Goal: Transaction & Acquisition: Purchase product/service

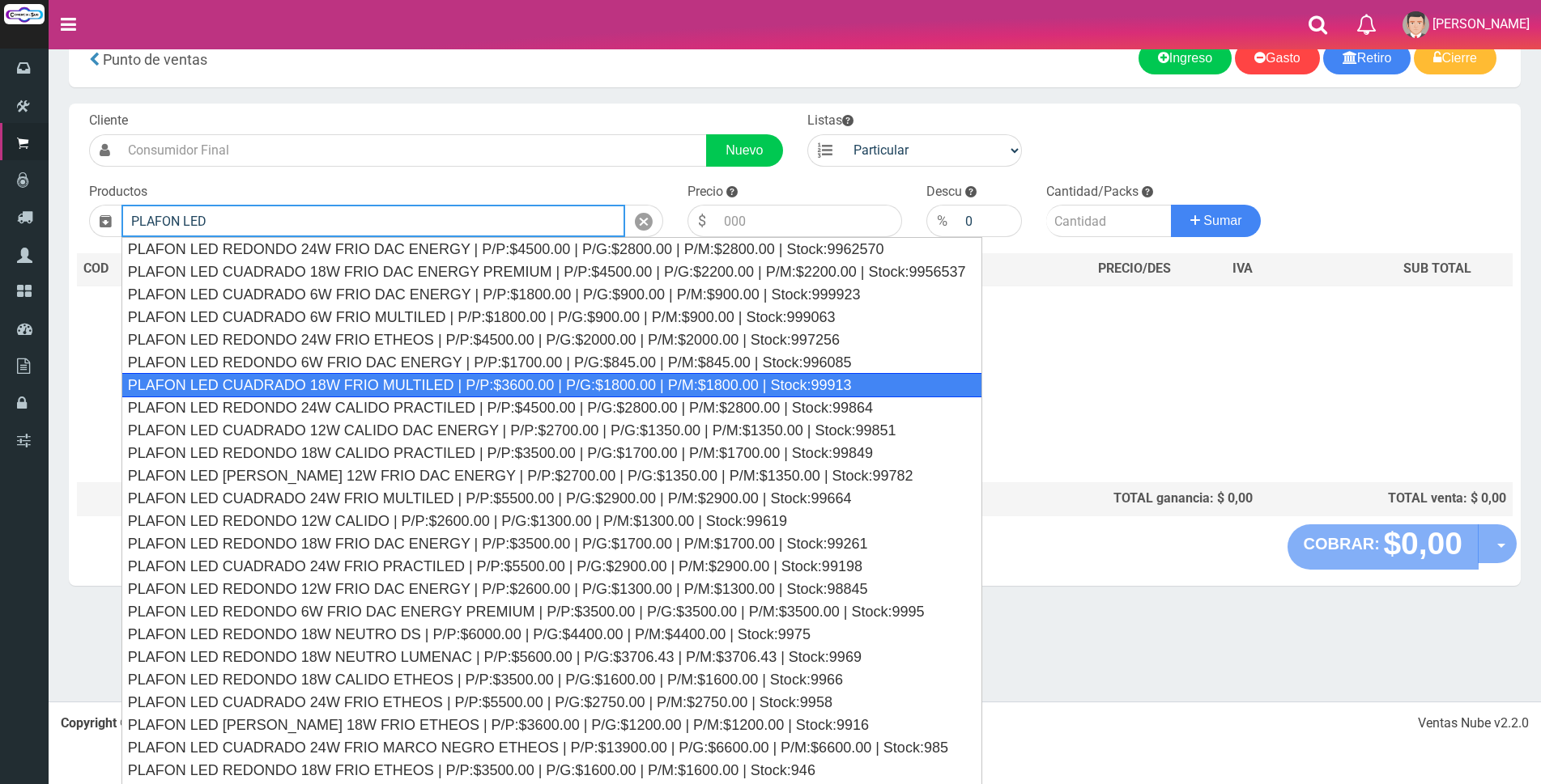
scroll to position [60, 0]
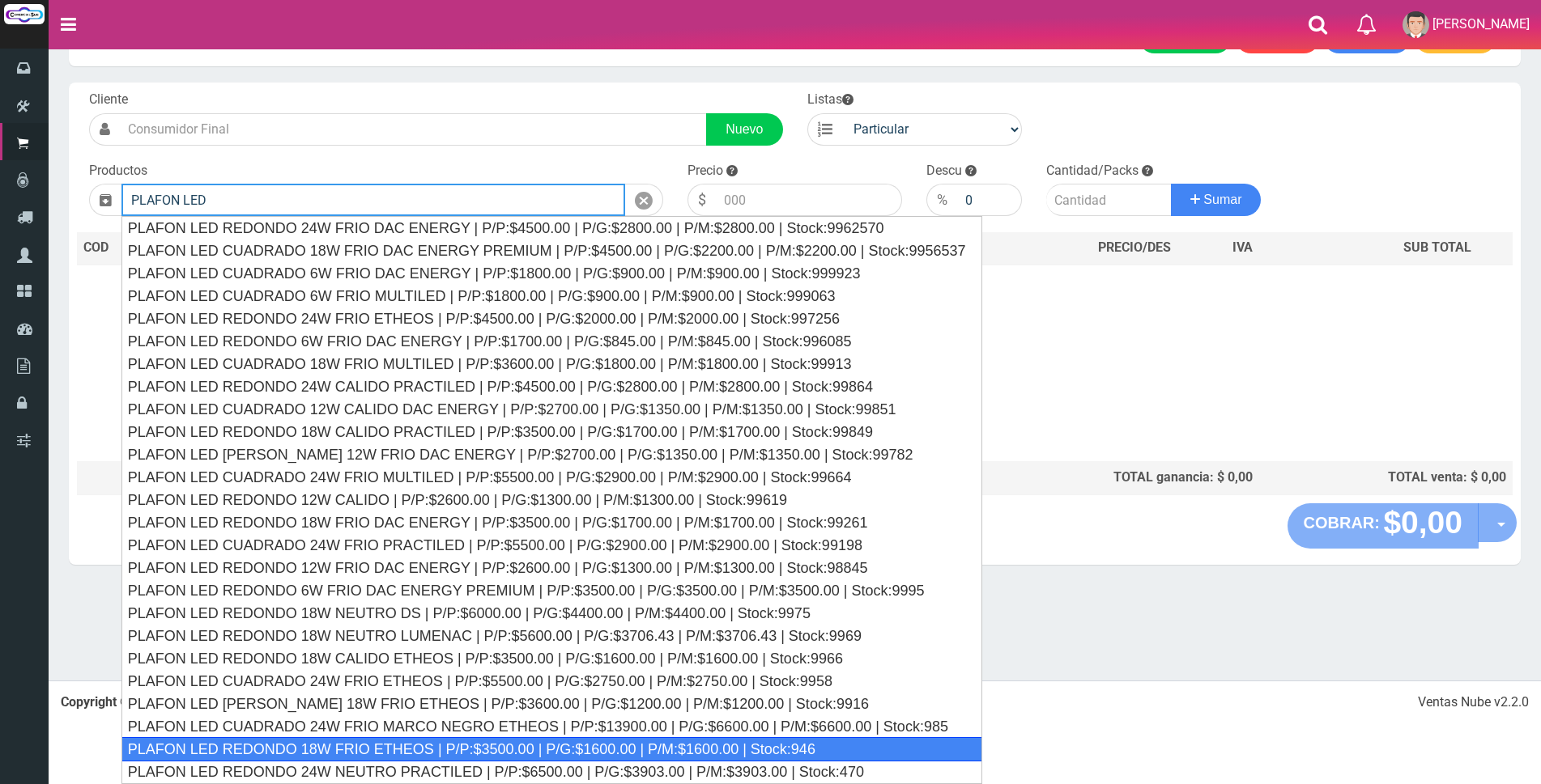
click at [527, 743] on div "PLAFON LED REDONDO 18W FRIO ETHEOS | P/P:$3500.00 | P/G:$1600.00 | P/M:$1600.00…" at bounding box center [552, 750] width 861 height 25
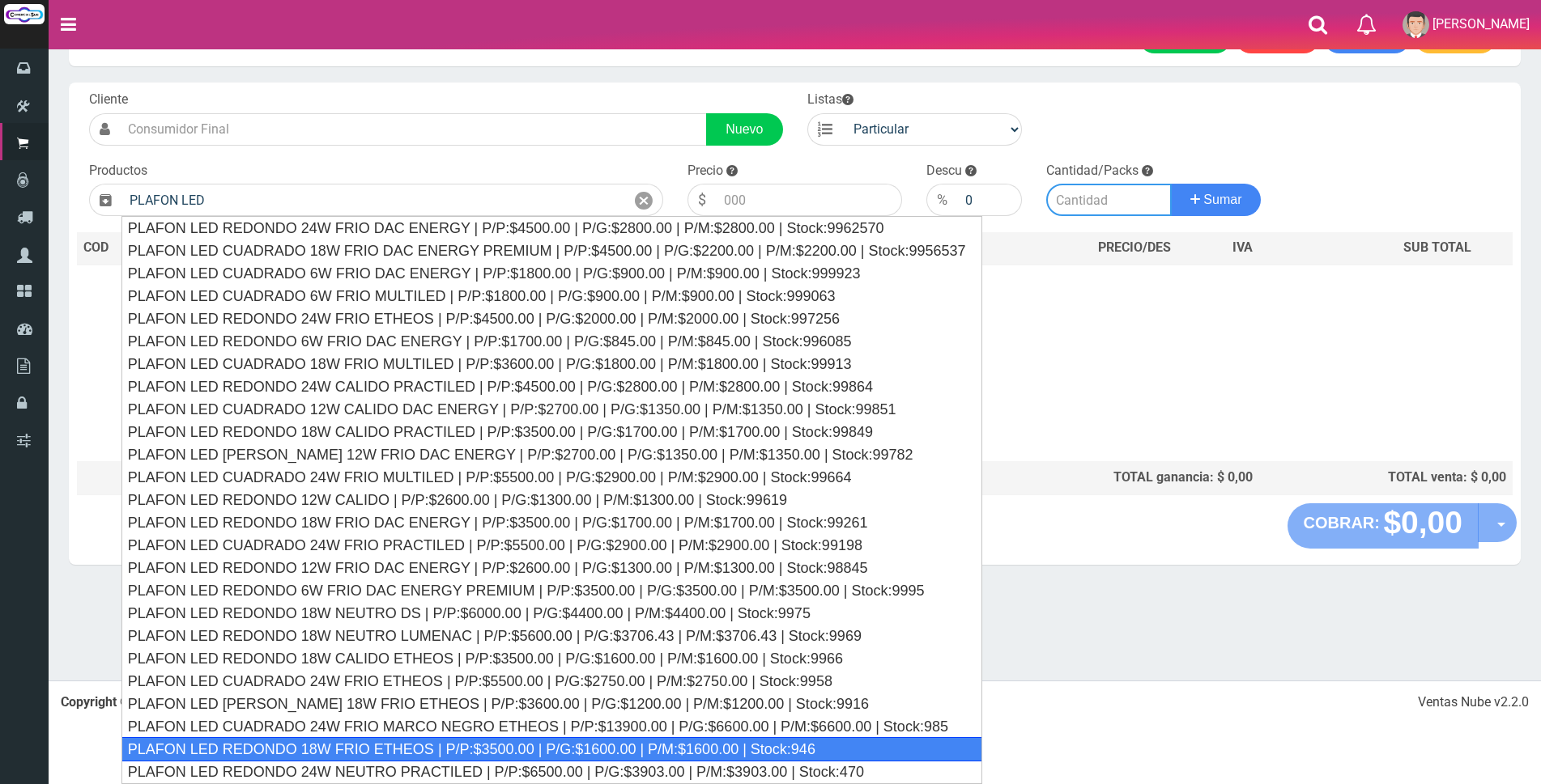
type input "PLAFON LED REDONDO 18W FRIO ETHEOS | P/P:$3500.00 | P/G:$1600.00 | P/M:$1600.00…"
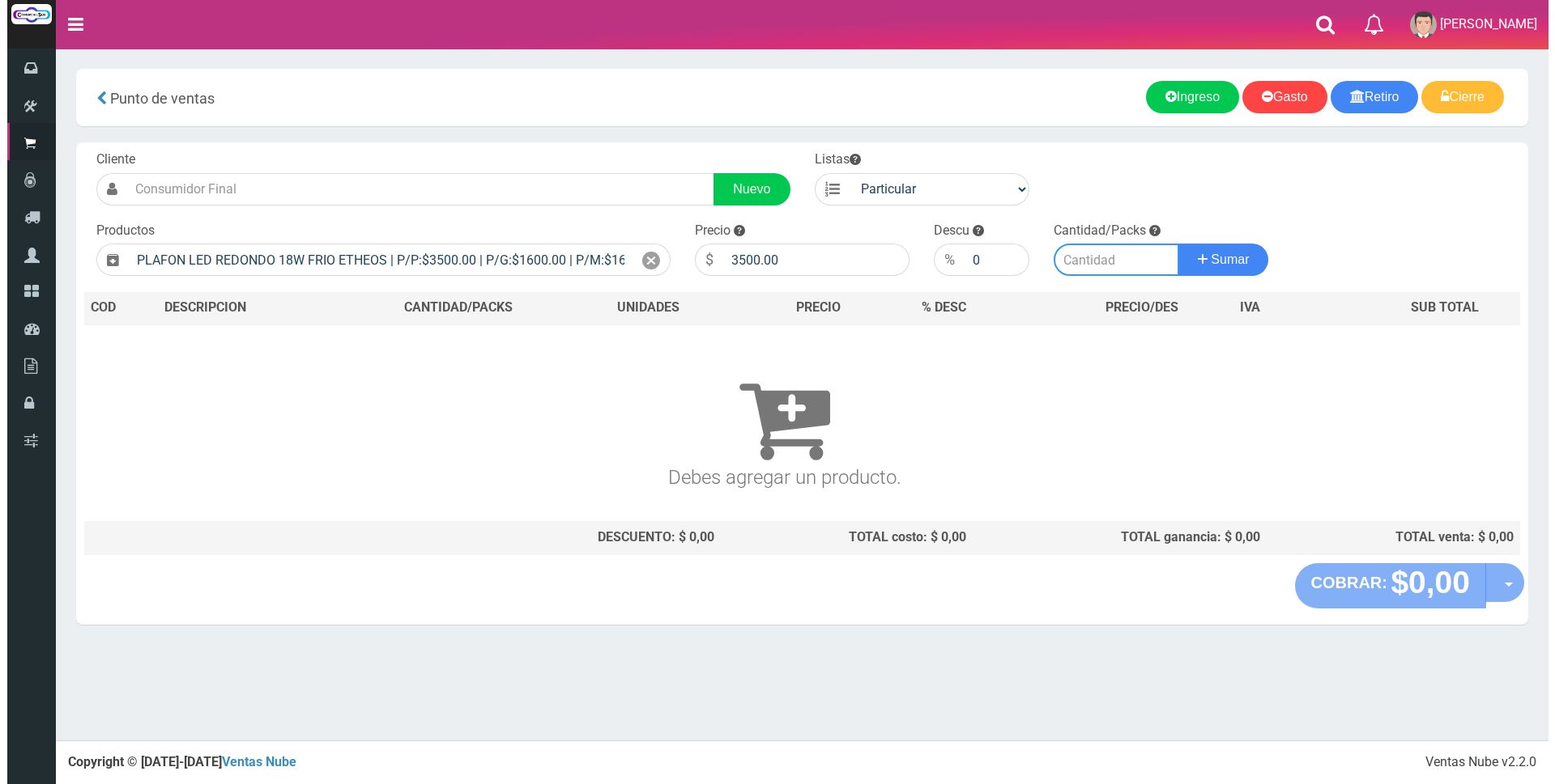
scroll to position [0, 0]
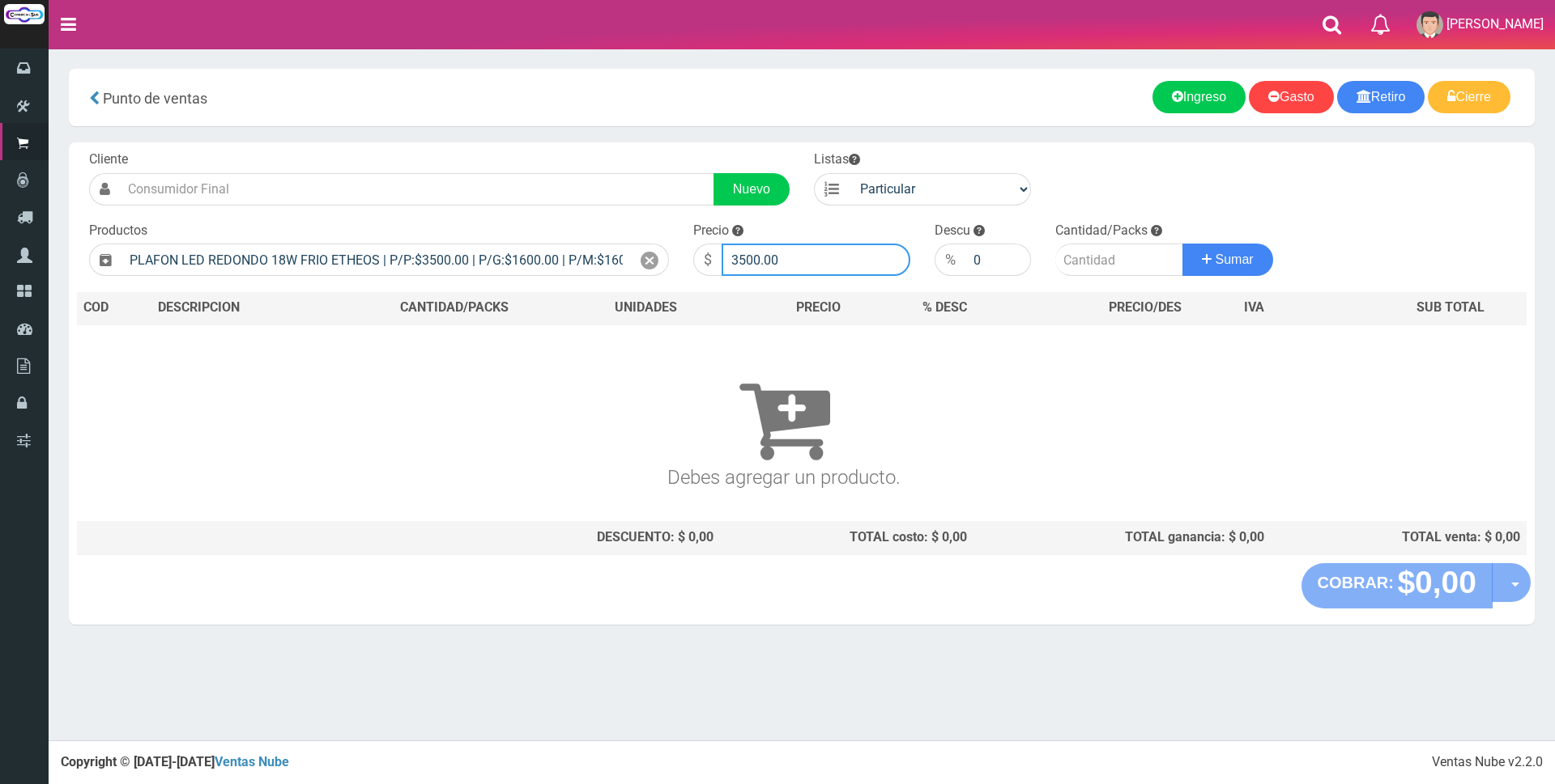
click at [790, 253] on input "3500.00" at bounding box center [815, 259] width 188 height 33
type input "3"
type input "7500"
click at [1077, 258] on input "number" at bounding box center [1119, 259] width 128 height 33
type input "2"
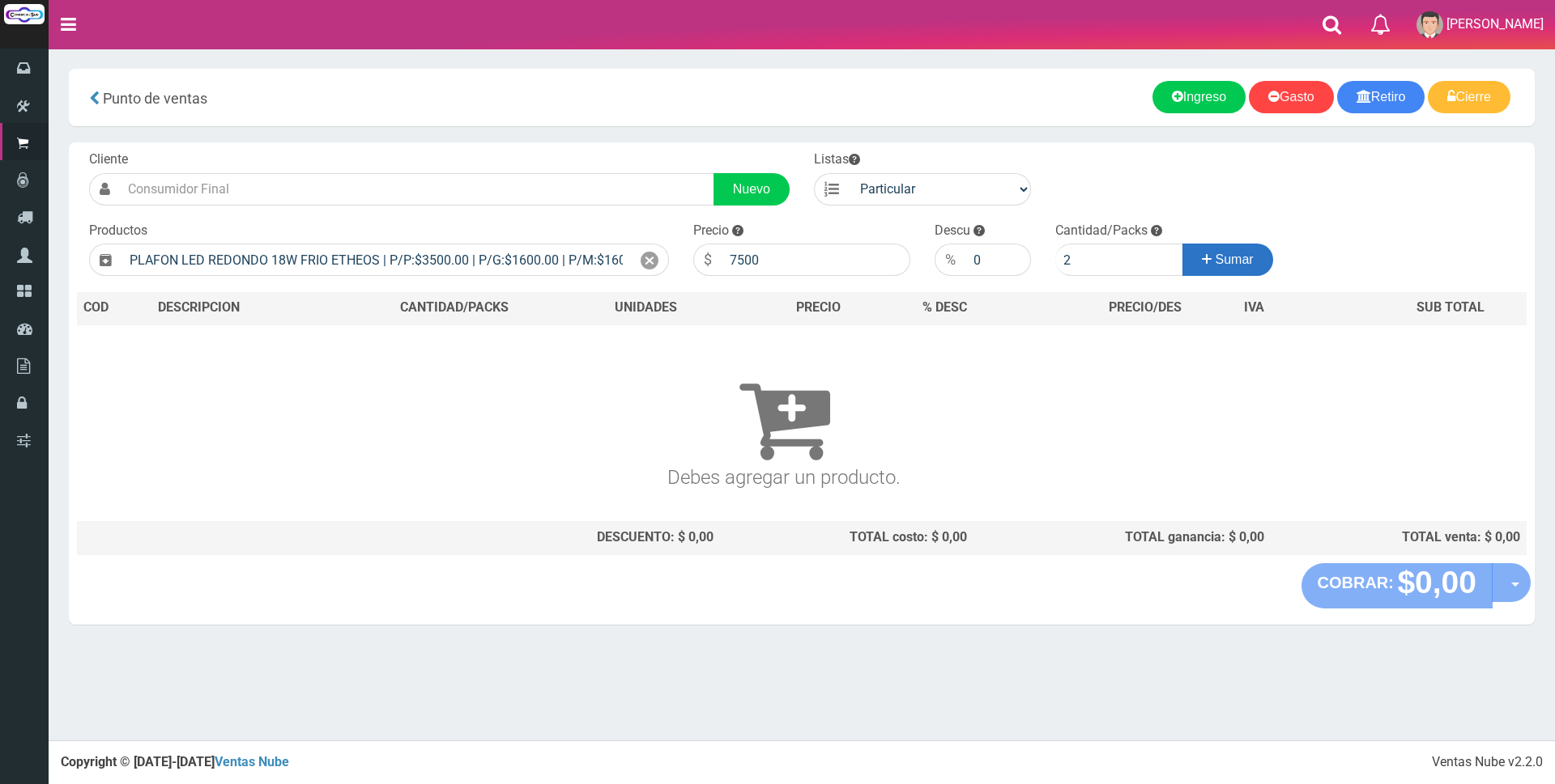
click at [1240, 266] on span "Sumar" at bounding box center [1234, 259] width 38 height 14
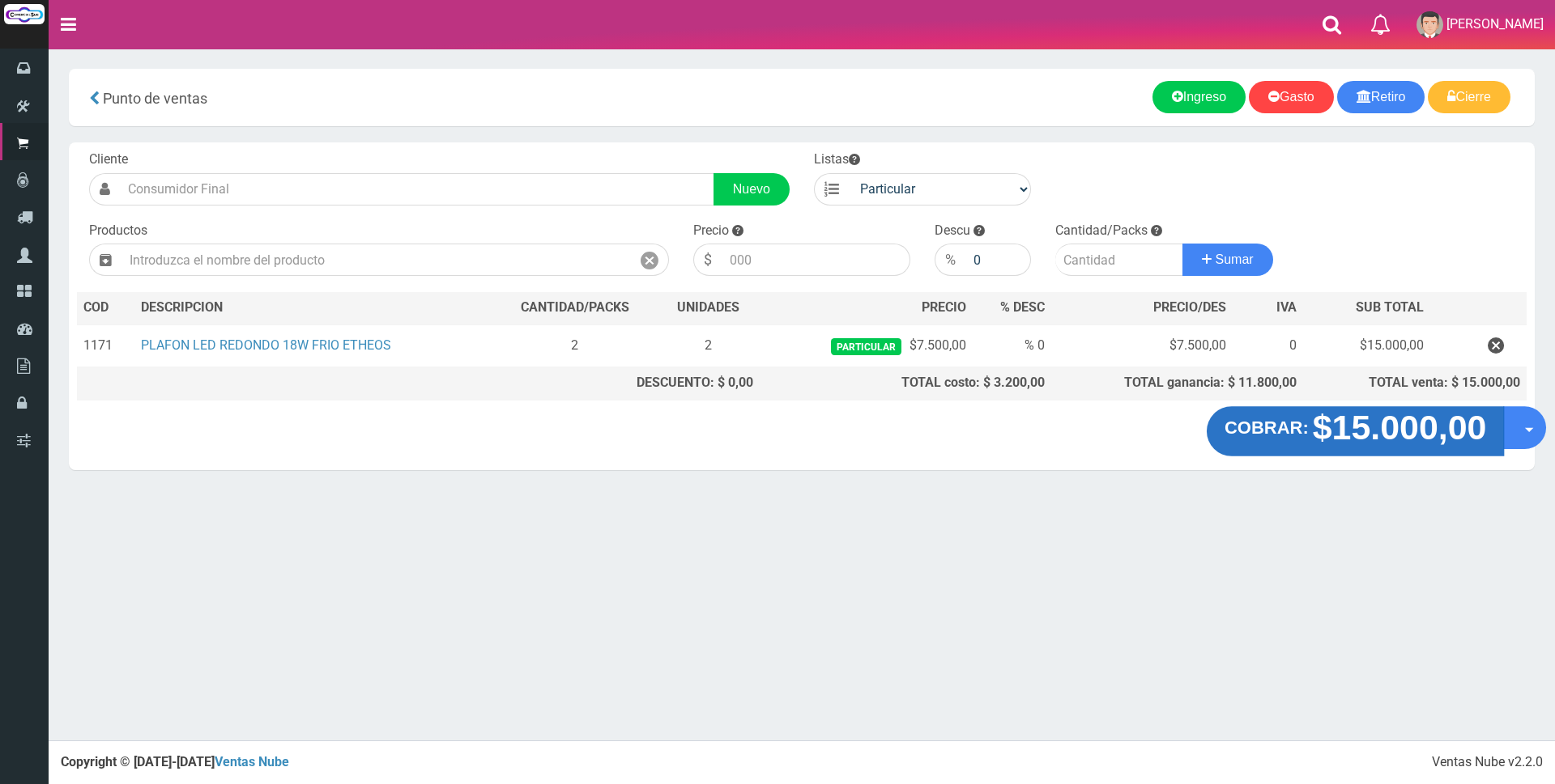
click at [1392, 440] on strong "$15.000,00" at bounding box center [1399, 427] width 174 height 38
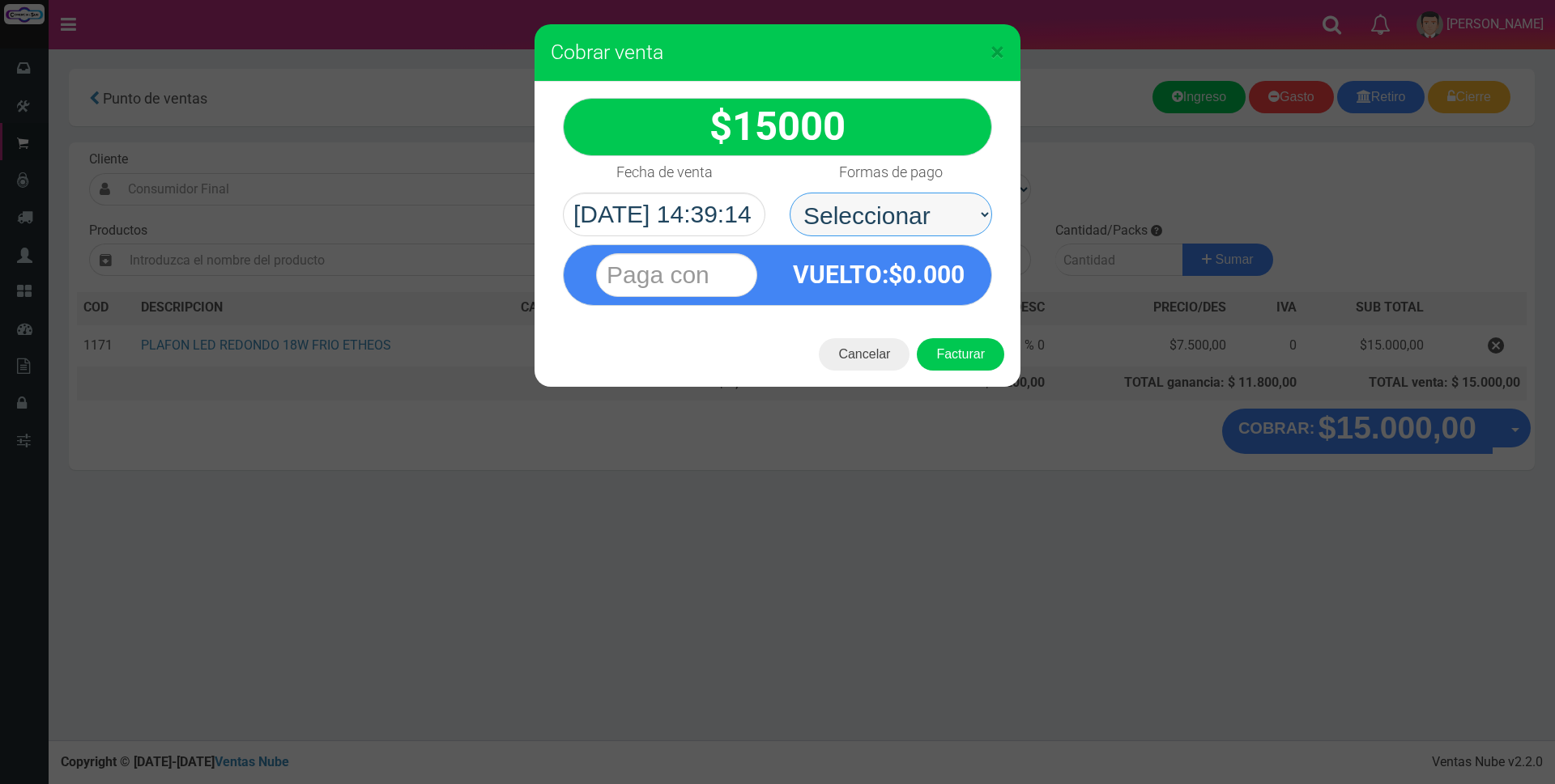
click at [947, 213] on select "Seleccionar Efectivo Tarjeta de Crédito Depósito Débito" at bounding box center [890, 215] width 202 height 43
select select "Efectivo"
click at [789, 193] on select "Seleccionar Efectivo Tarjeta de Crédito Depósito Débito" at bounding box center [890, 215] width 202 height 43
click at [738, 280] on input "text" at bounding box center [677, 275] width 162 height 43
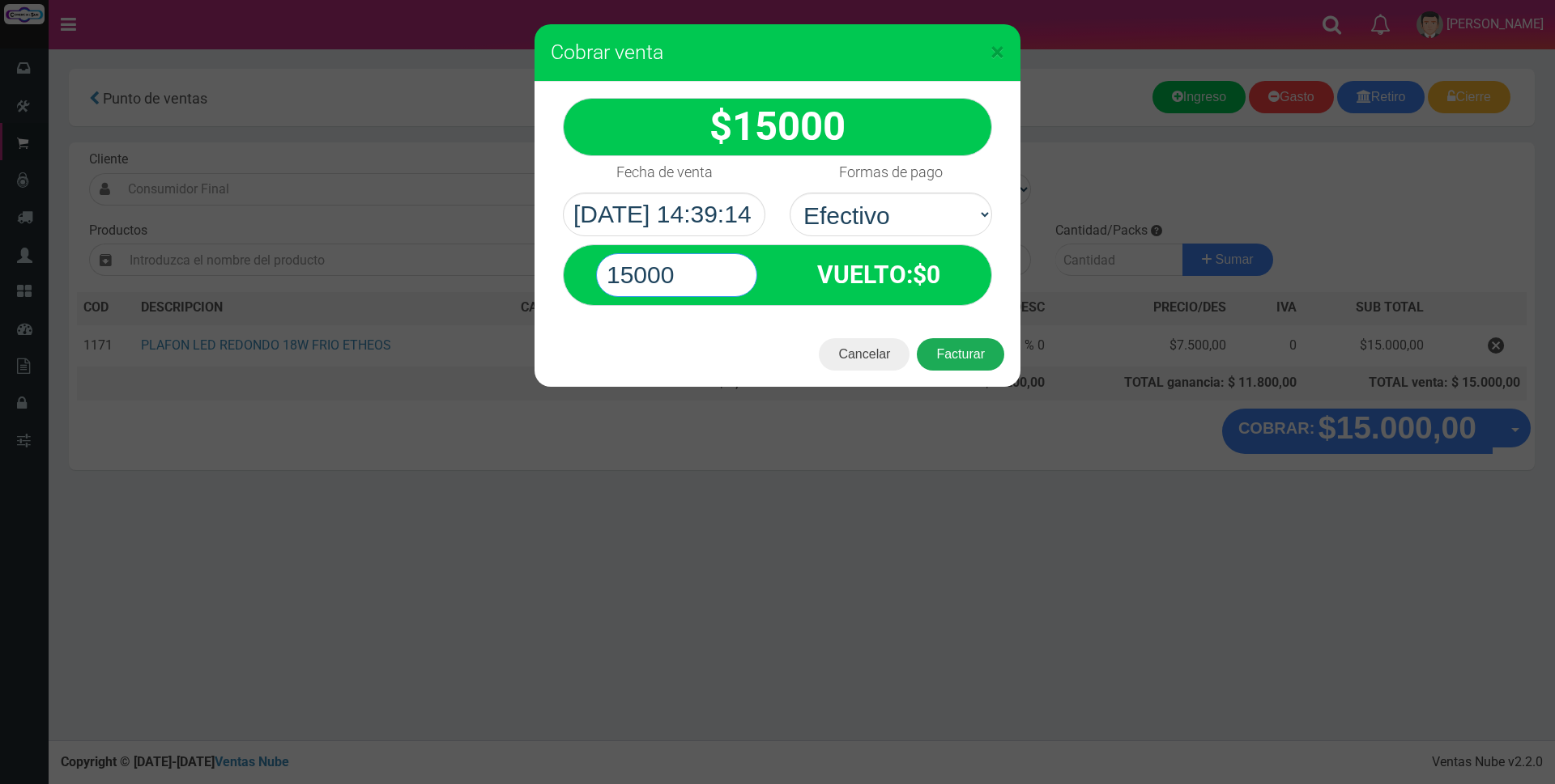
type input "15000"
drag, startPoint x: 986, startPoint y: 359, endPoint x: 970, endPoint y: 373, distance: 21.3
click at [985, 359] on button "Facturar" at bounding box center [960, 355] width 88 height 33
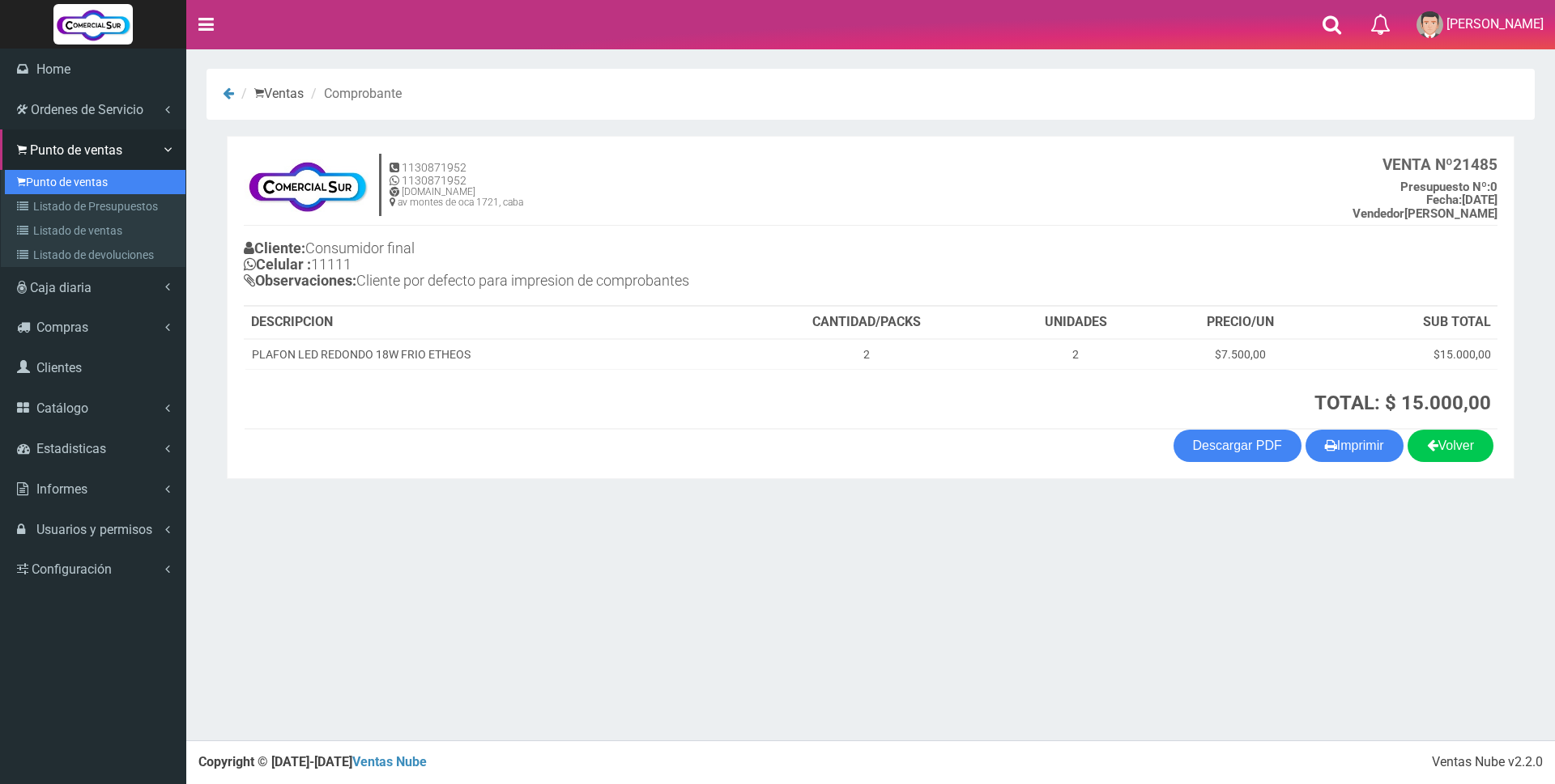
click at [54, 184] on link "Punto de ventas" at bounding box center [95, 182] width 180 height 25
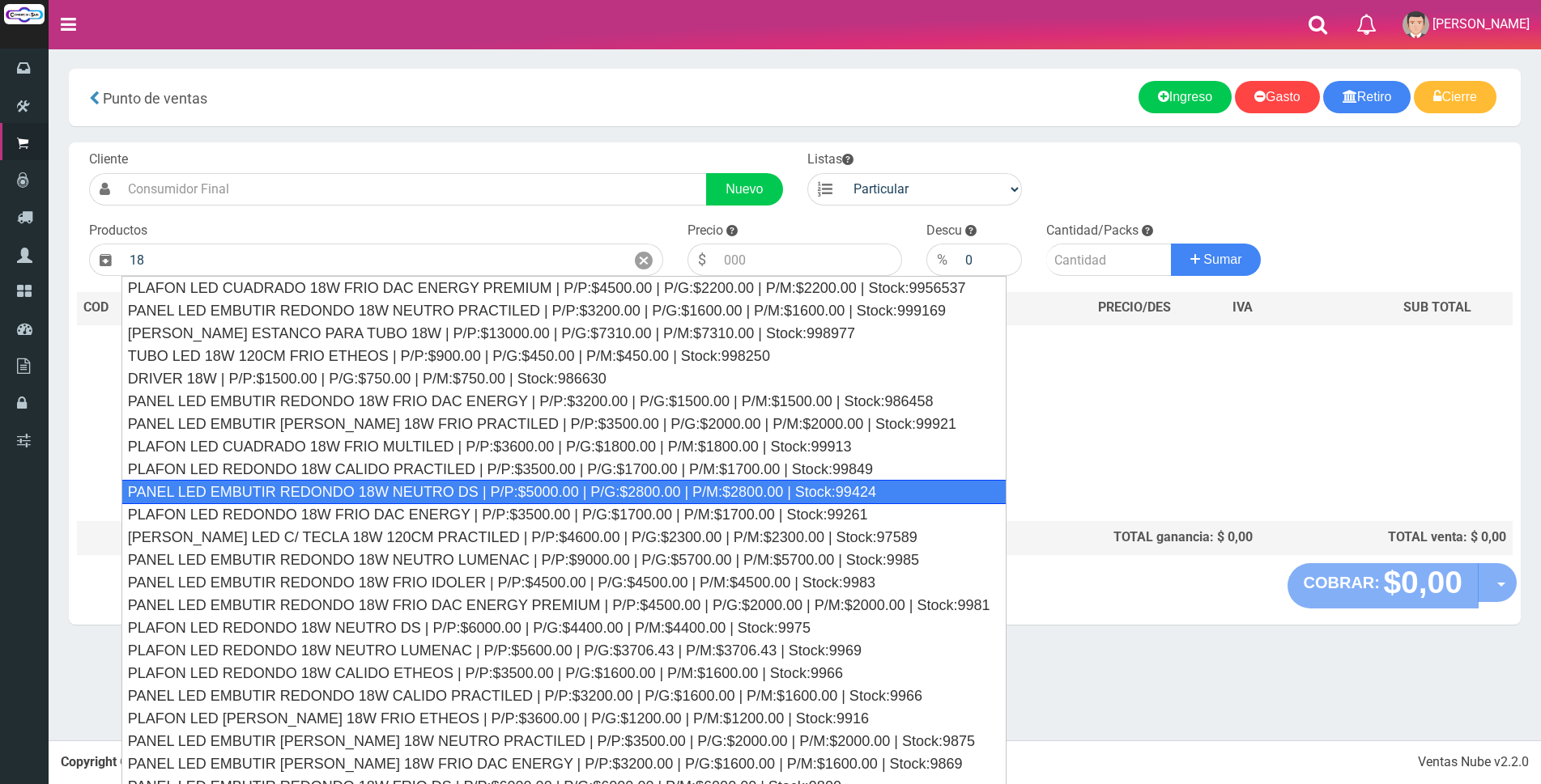
type input "1"
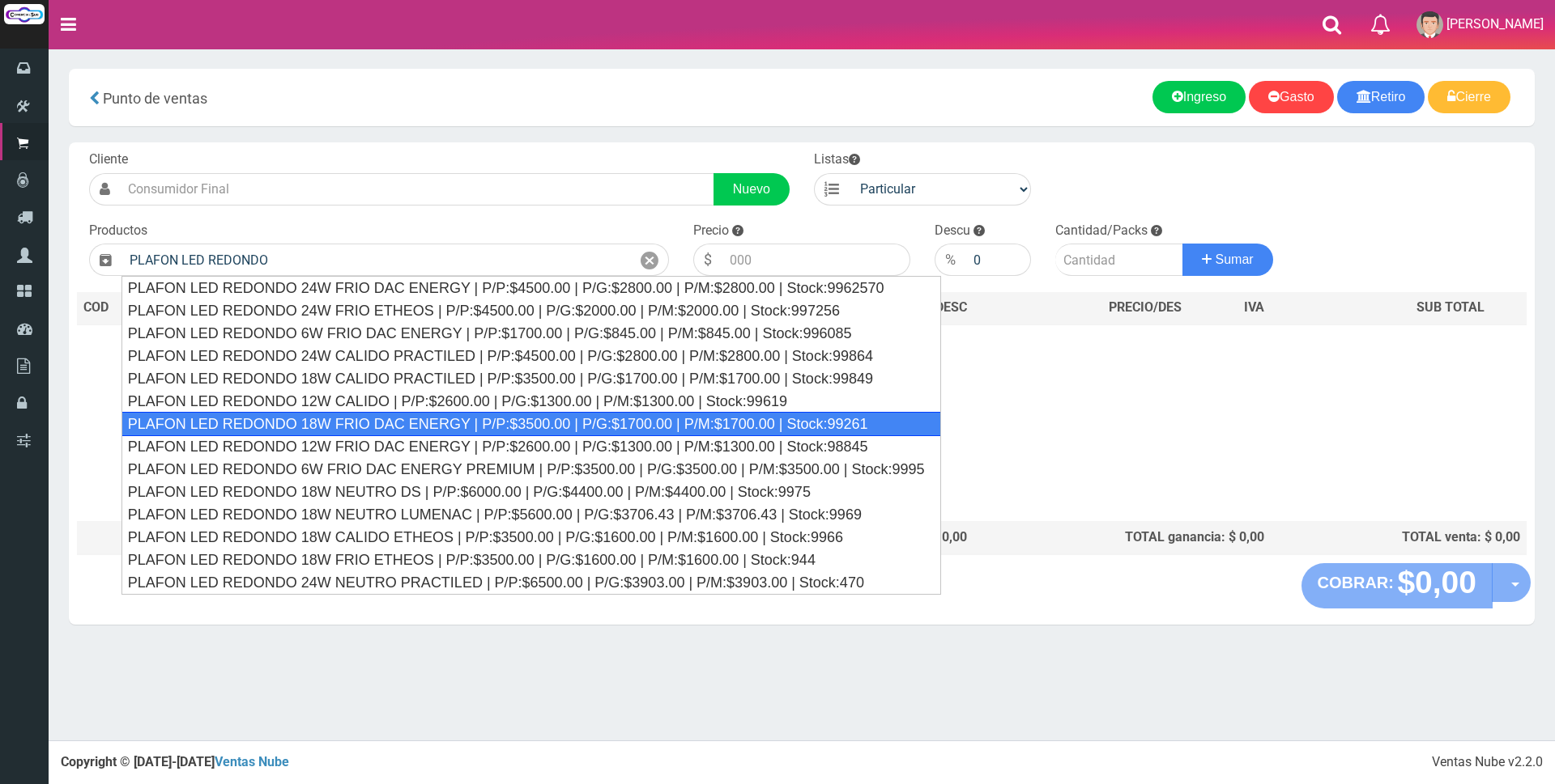
click at [532, 428] on div "PLAFON LED REDONDO 18W FRIO DAC ENERGY | P/P:$3500.00 | P/G:$1700.00 | P/M:$170…" at bounding box center [531, 424] width 820 height 25
type input "PLAFON LED REDONDO 18W FRIO DAC ENERGY | P/P:$3500.00 | P/G:$1700.00 | P/M:$170…"
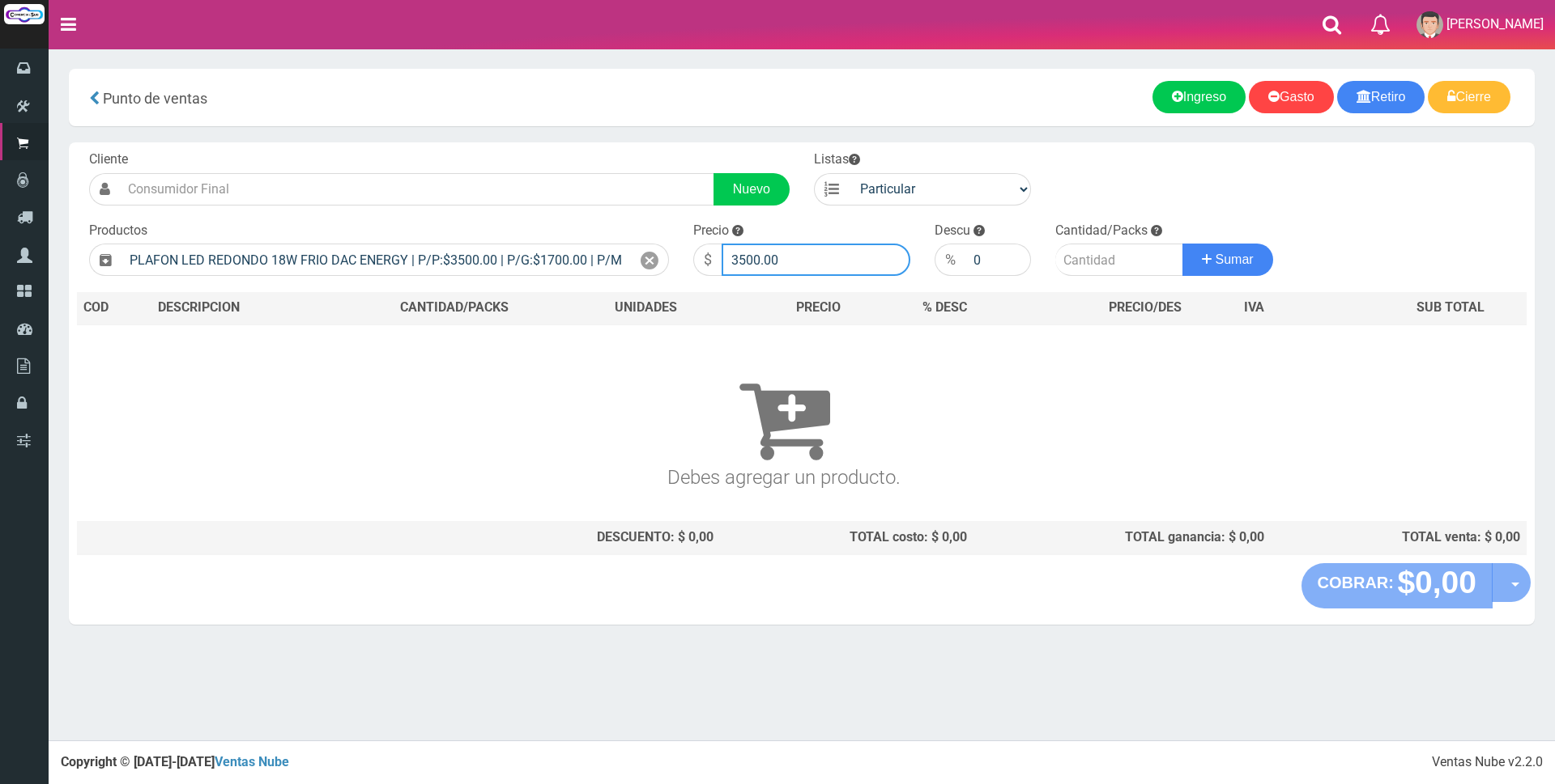
click at [802, 256] on input "3500.00" at bounding box center [815, 259] width 188 height 33
type input "3"
type input "18000"
click at [1093, 255] on input "number" at bounding box center [1119, 259] width 128 height 33
type input "2"
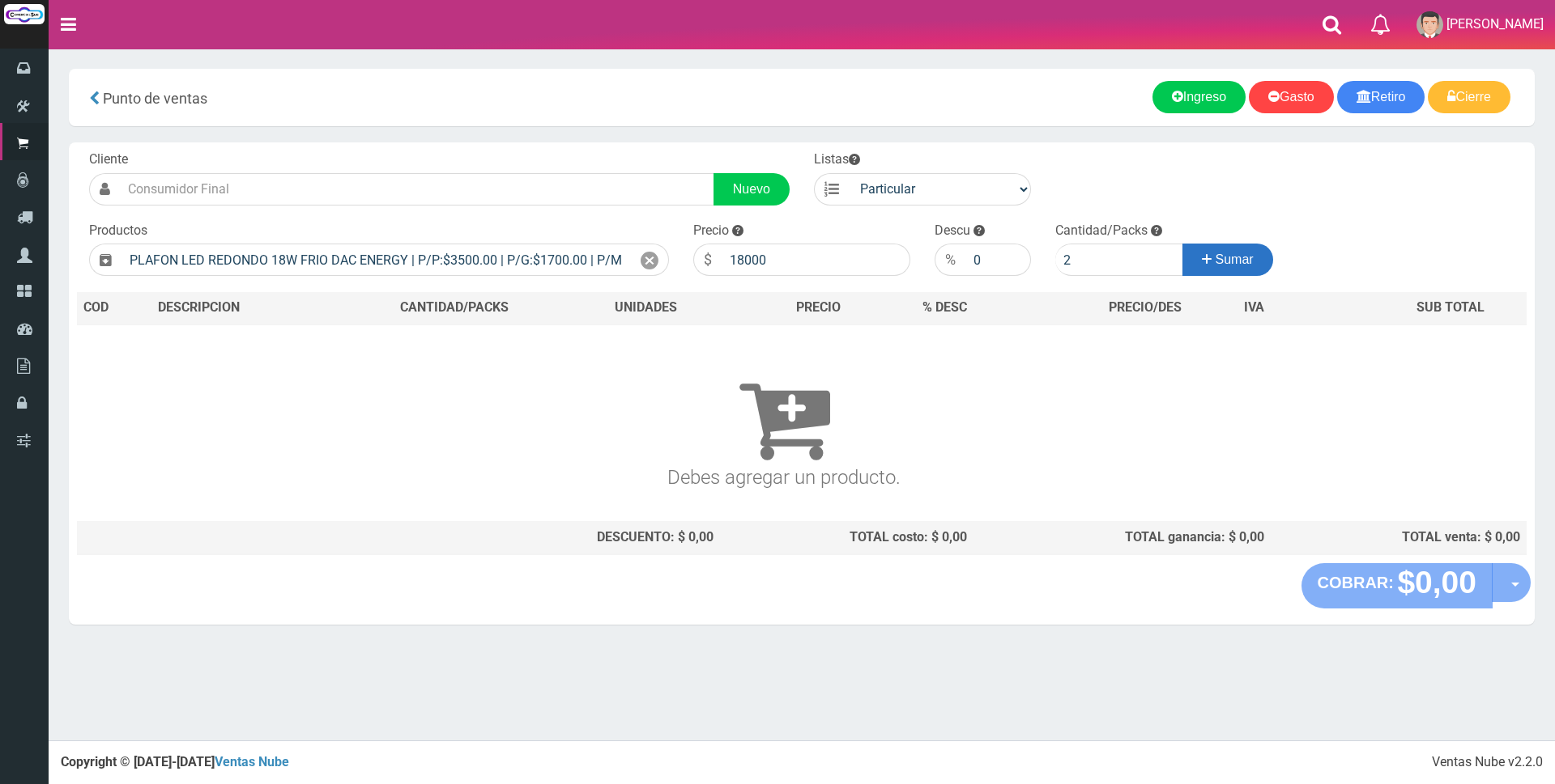
click at [1229, 252] on button "Sumar" at bounding box center [1228, 259] width 91 height 33
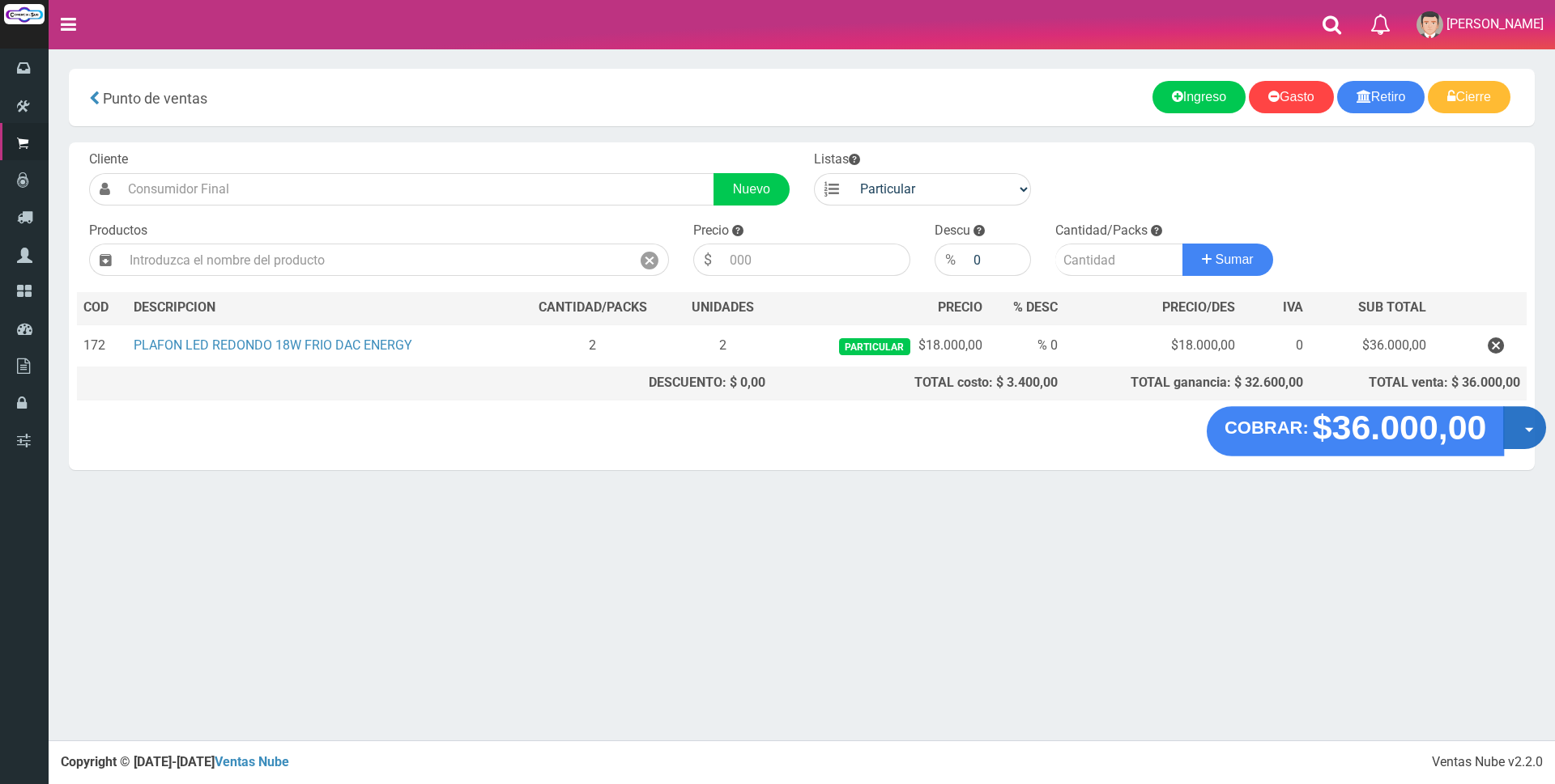
click at [1524, 430] on span "button" at bounding box center [1528, 430] width 9 height 5
click at [1520, 478] on link "Crear presupuesto" at bounding box center [1472, 471] width 145 height 37
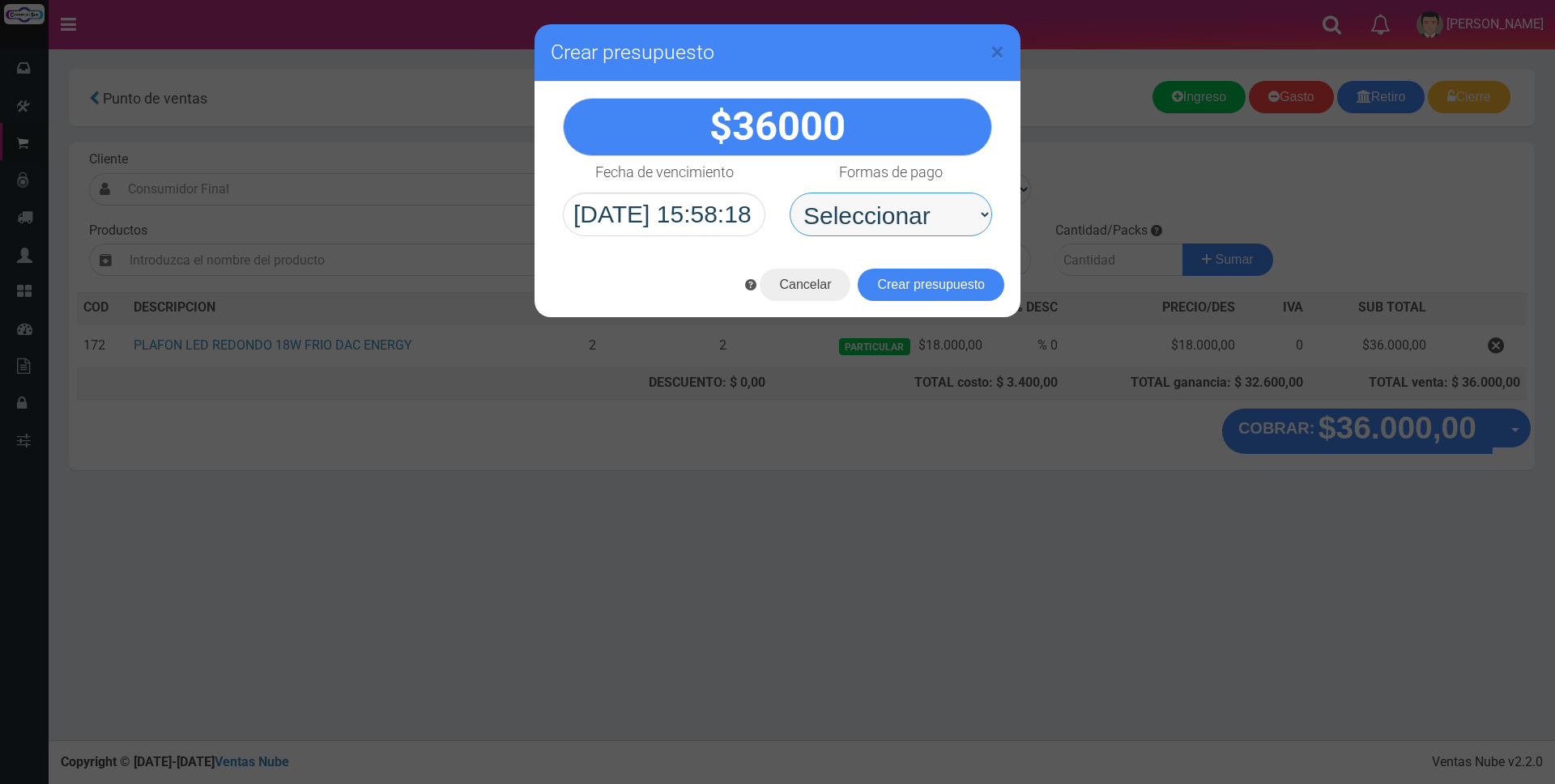
click at [896, 216] on select "Seleccionar Efectivo Tarjeta de Crédito Depósito Débito" at bounding box center [890, 215] width 202 height 43
select select "Depósito"
click at [789, 193] on select "Seleccionar Efectivo Tarjeta de Crédito Depósito Débito" at bounding box center [890, 215] width 202 height 43
click at [907, 288] on button "Crear presupuesto" at bounding box center [930, 285] width 147 height 33
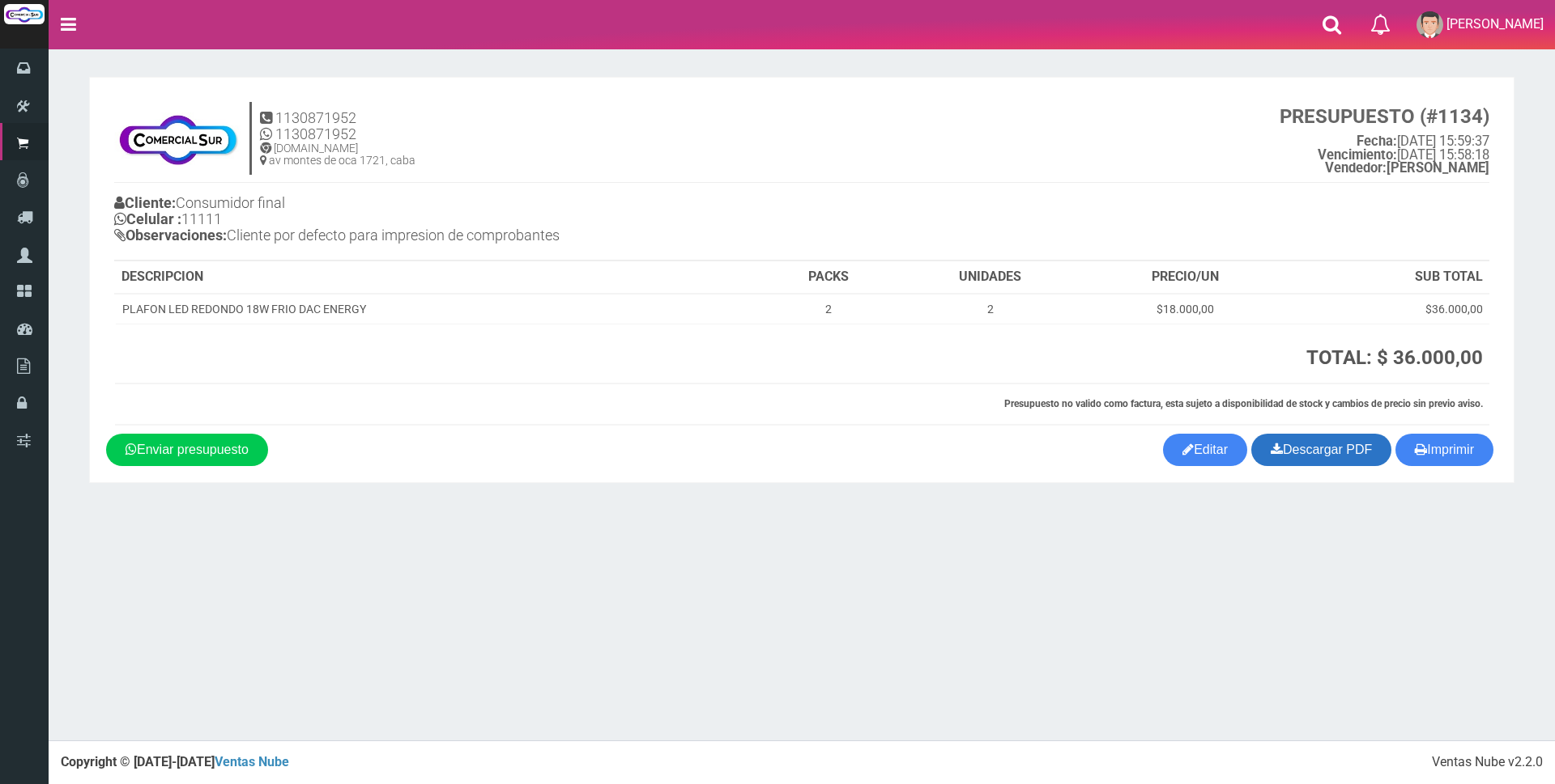
click at [1330, 451] on link "Descargar PDF" at bounding box center [1321, 449] width 140 height 33
